Goal: Navigation & Orientation: Find specific page/section

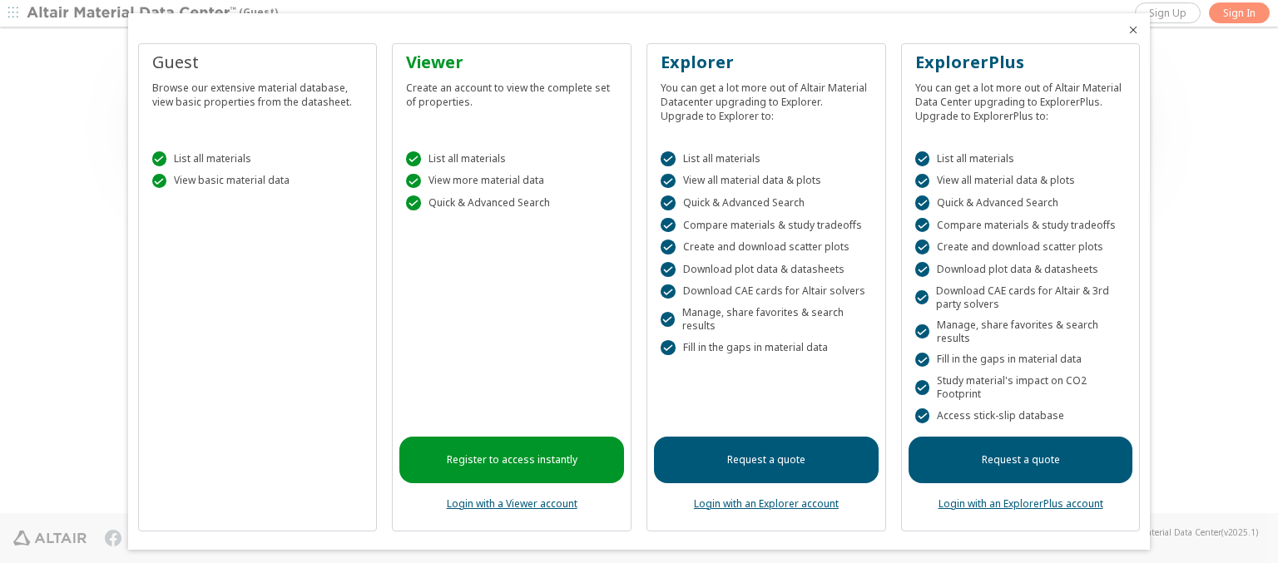
click at [1126, 30] on icon "Close" at bounding box center [1132, 29] width 13 height 13
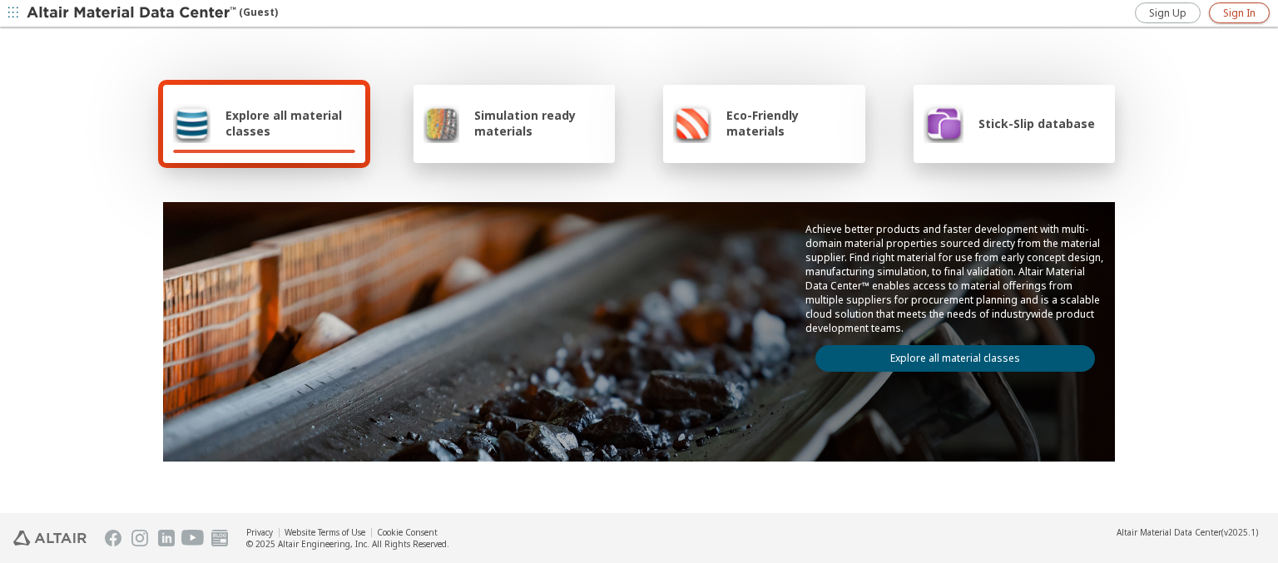
click at [1239, 12] on span "Sign In" at bounding box center [1239, 13] width 32 height 13
click at [132, 13] on img at bounding box center [133, 13] width 212 height 17
click at [284, 123] on span "Explore all material classes" at bounding box center [290, 123] width 130 height 32
click at [948, 354] on link "Explore all material classes" at bounding box center [955, 358] width 280 height 27
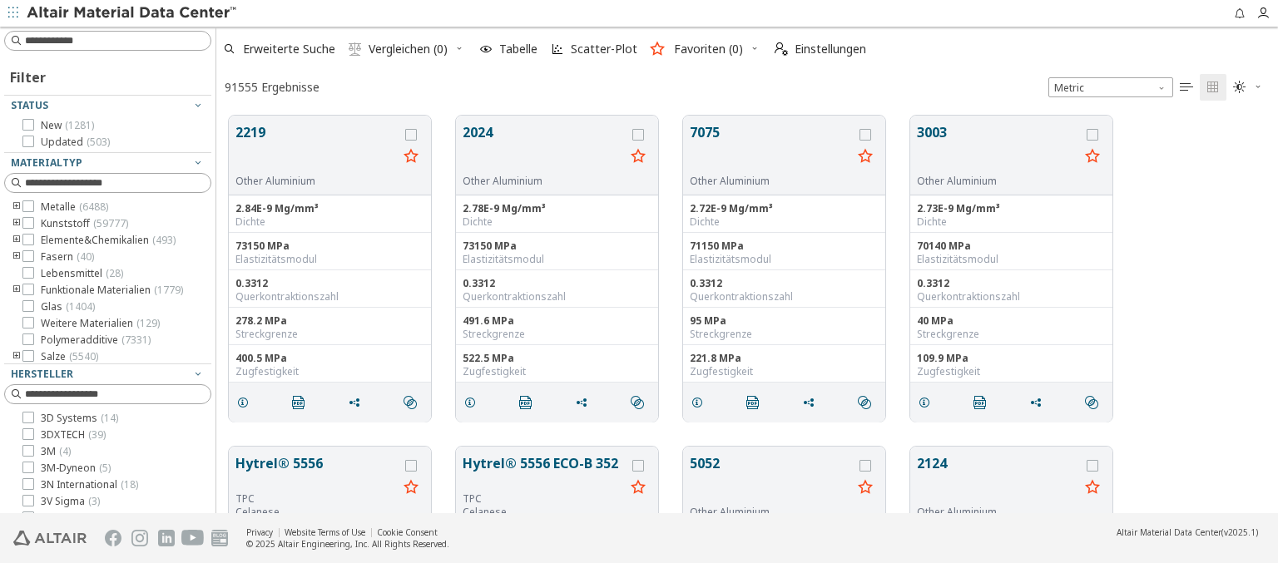
scroll to position [398, 1048]
click at [132, 13] on img at bounding box center [133, 13] width 212 height 17
